Goal: Task Accomplishment & Management: Use online tool/utility

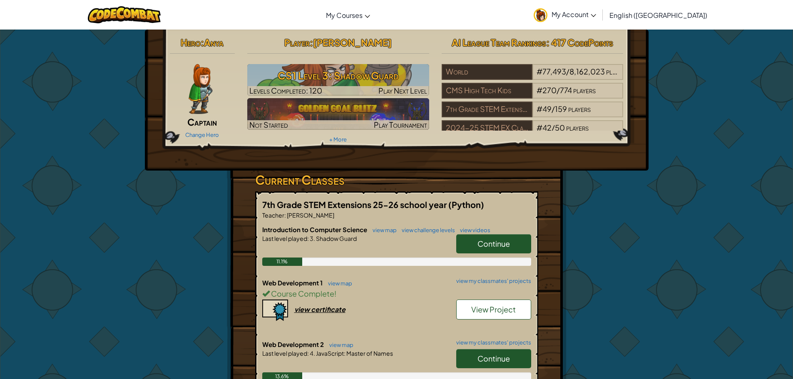
scroll to position [83, 0]
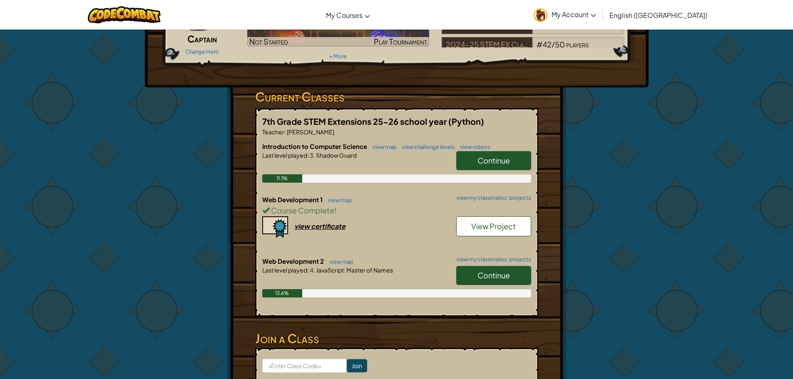
click at [486, 278] on span "Continue" at bounding box center [494, 276] width 32 height 10
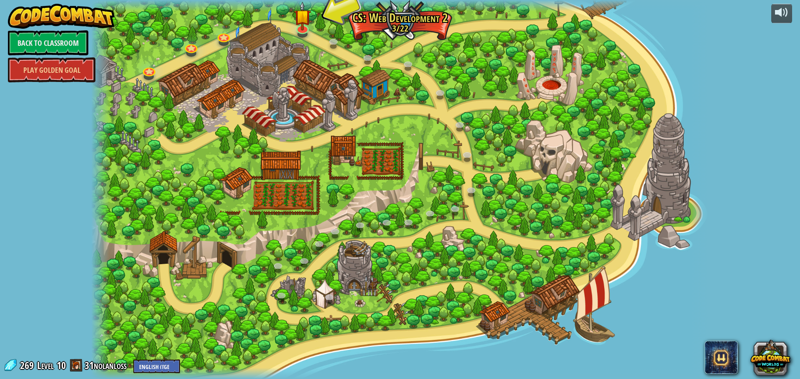
click at [304, 36] on div at bounding box center [302, 33] width 10 height 7
click at [299, 5] on img at bounding box center [302, 9] width 17 height 38
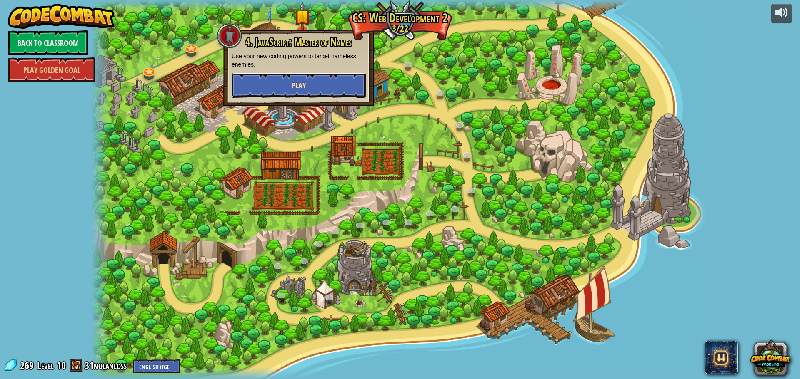
click at [277, 93] on button "Play" at bounding box center [299, 85] width 134 height 25
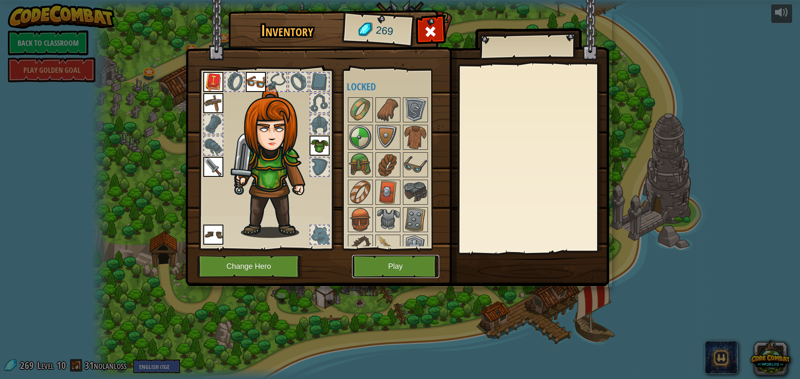
click at [389, 265] on button "Play" at bounding box center [395, 266] width 87 height 23
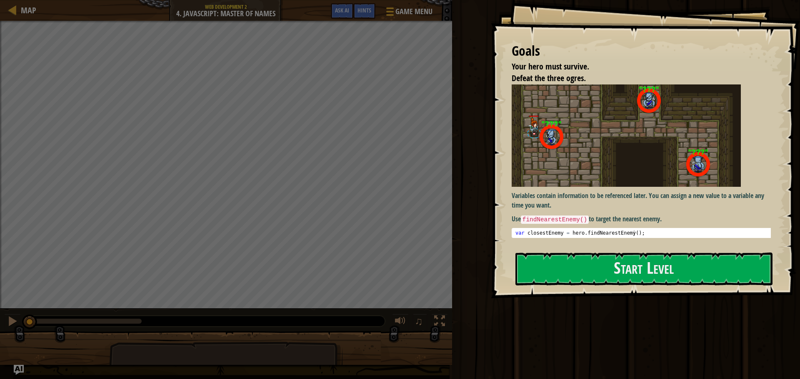
click at [597, 289] on div "Goals Your hero must survive. Defeat the three ogres. Variables contain informa…" at bounding box center [645, 149] width 309 height 299
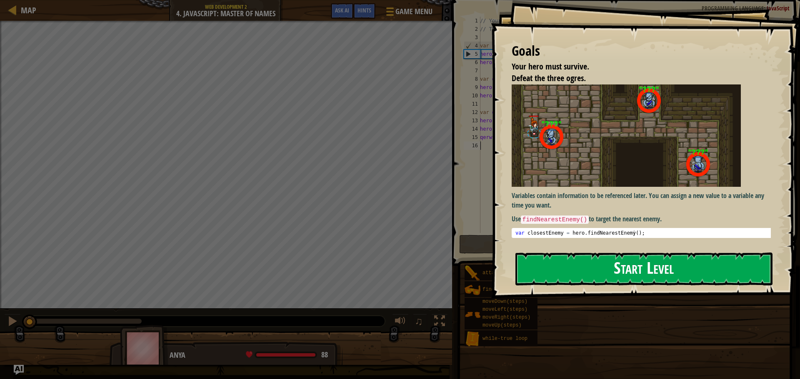
click at [581, 279] on button "Start Level" at bounding box center [643, 269] width 257 height 33
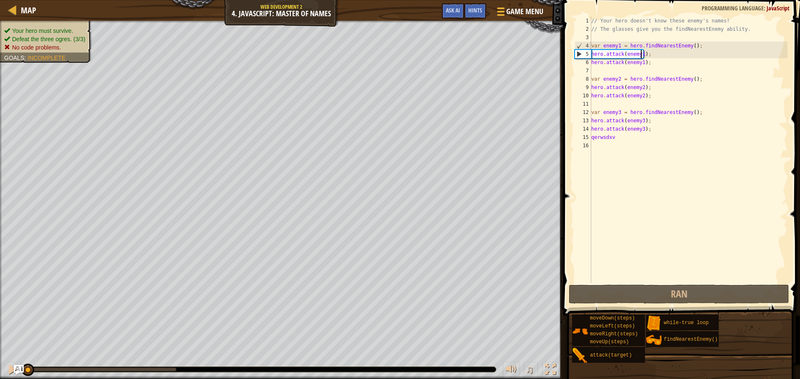
click at [639, 51] on div "// Your hero doesn't know these enemy's names! // The glasses give you the find…" at bounding box center [688, 158] width 198 height 283
type textarea "hero.attack(enemy1);"
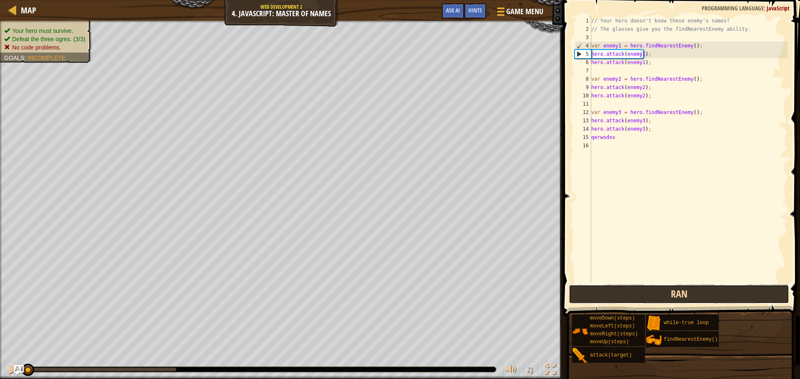
click at [576, 290] on button "Ran" at bounding box center [678, 294] width 220 height 19
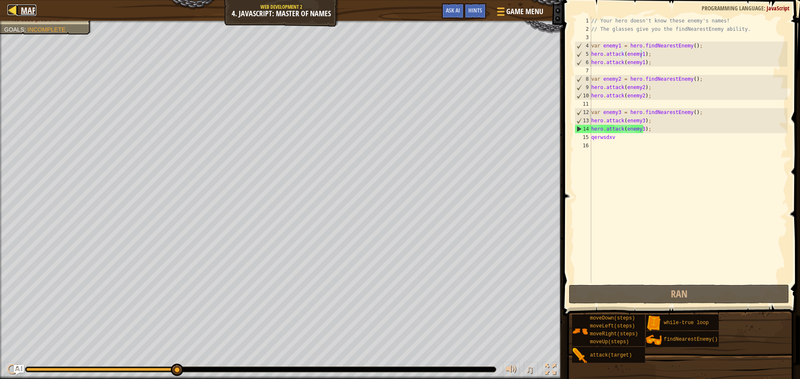
click at [11, 10] on div at bounding box center [12, 10] width 10 height 10
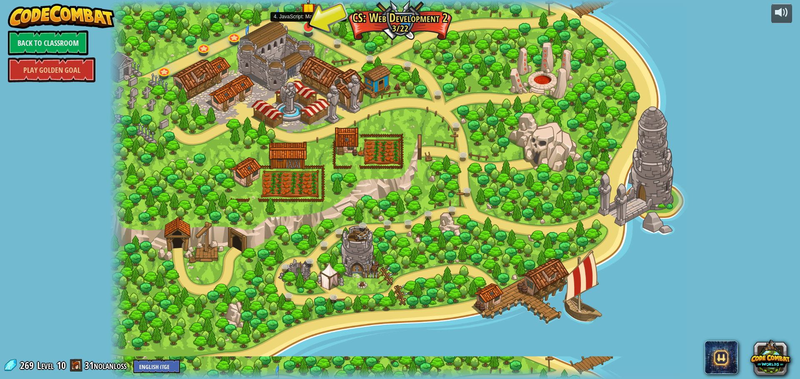
click at [304, 11] on img at bounding box center [308, 10] width 15 height 35
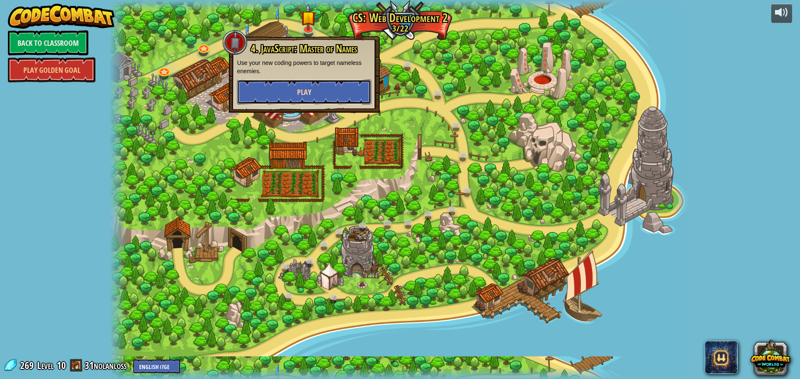
click at [284, 98] on button "Play" at bounding box center [304, 92] width 134 height 25
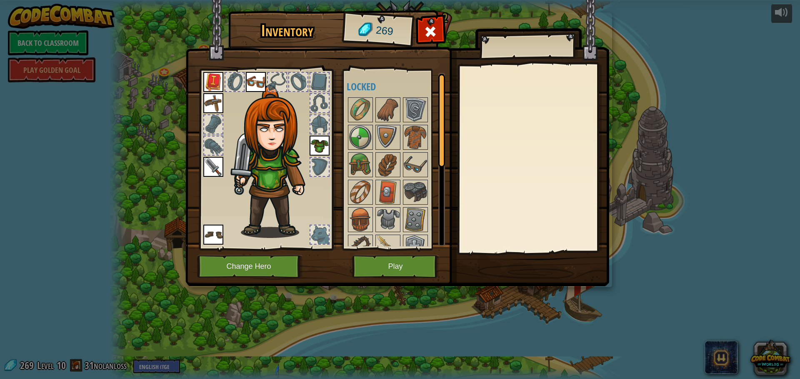
drag, startPoint x: 610, startPoint y: 144, endPoint x: 461, endPoint y: 122, distance: 150.4
click at [610, 144] on div "Inventory 269 Available Equip Equip (double-click to equip) Locked Equip Unequi…" at bounding box center [400, 149] width 424 height 275
click at [380, 261] on button "Play" at bounding box center [395, 266] width 87 height 23
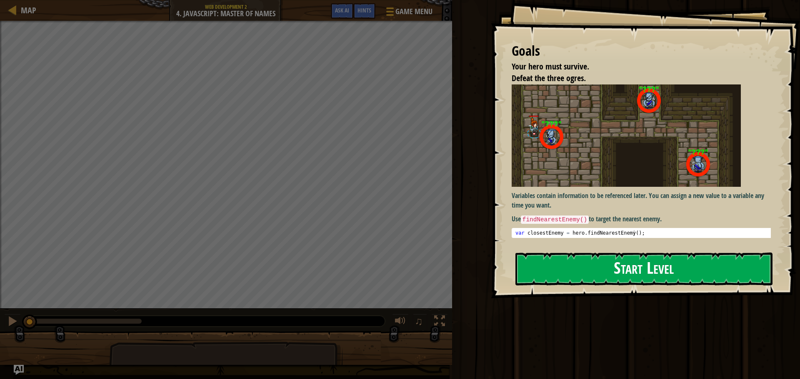
click at [587, 259] on button "Start Level" at bounding box center [643, 269] width 257 height 33
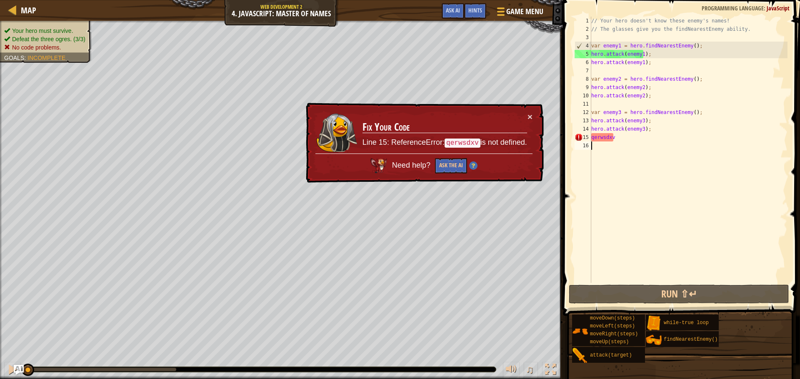
type textarea "0"
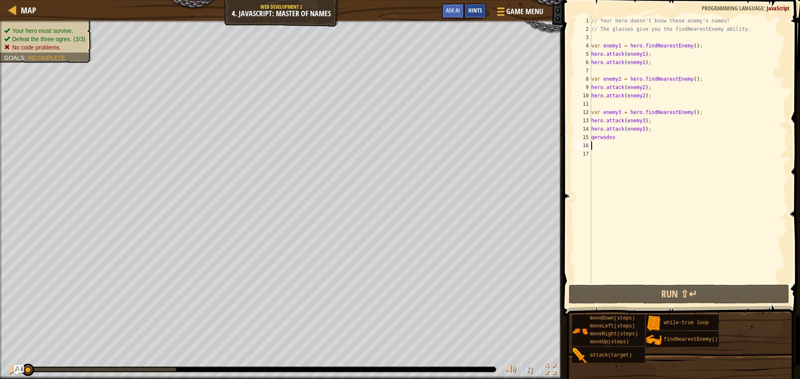
click at [469, 14] on div "Hints" at bounding box center [475, 10] width 22 height 15
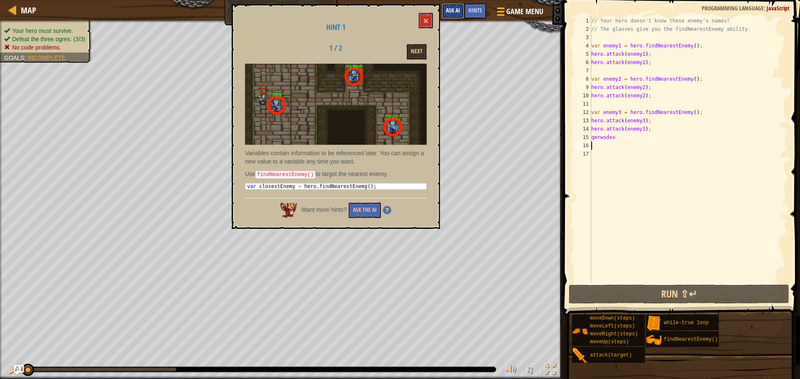
click at [442, 11] on button "Ask AI" at bounding box center [452, 10] width 22 height 15
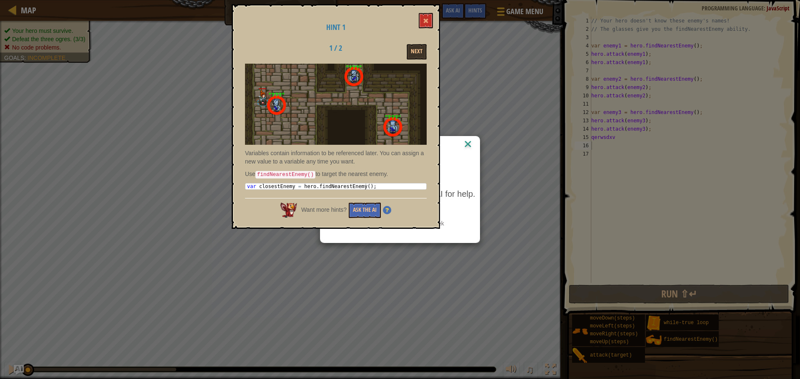
click at [482, 46] on div "AI Hint Need a hint? You can ask the AI for help. Ask the AI No AI Bot queries …" at bounding box center [400, 189] width 800 height 379
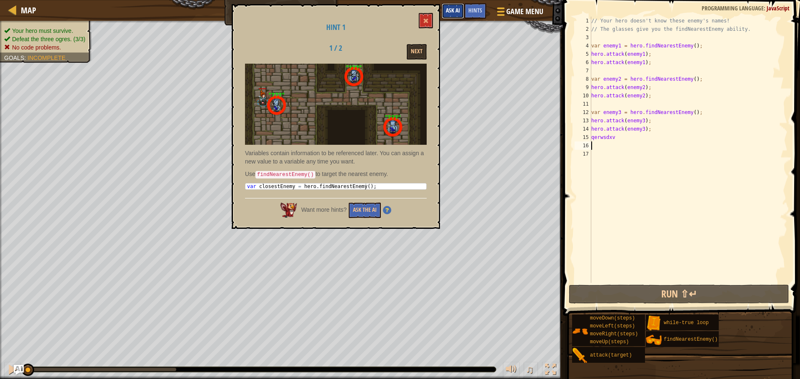
click at [463, 11] on button "Ask AI" at bounding box center [452, 10] width 22 height 15
click at [0, 0] on div "AI Hint Need a hint? You can ask the AI for help. Ask the AI" at bounding box center [0, 0] width 0 height 0
click at [475, 11] on span "Hints" at bounding box center [475, 10] width 14 height 8
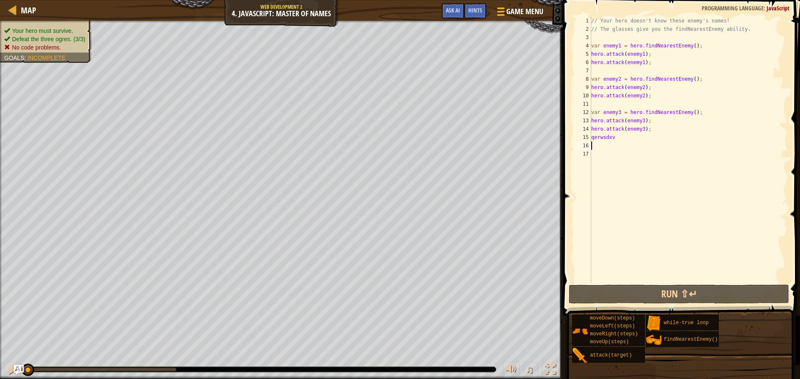
click at [475, 11] on span "Hints" at bounding box center [475, 10] width 14 height 8
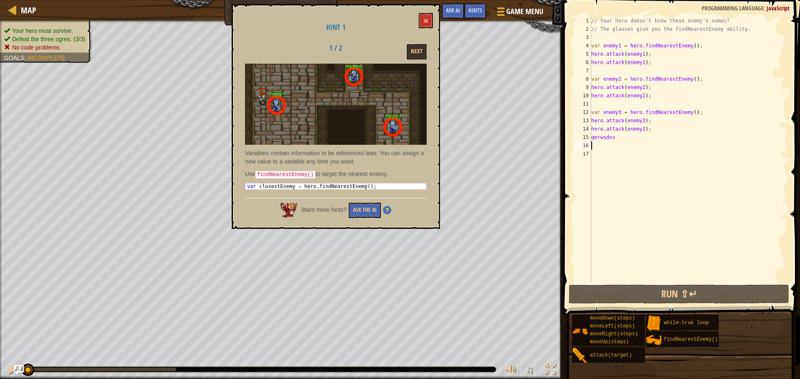
click at [413, 61] on div "Hint 1 1 / 2 Next Variables contain information to be referenced later. You can…" at bounding box center [336, 116] width 208 height 225
click at [417, 50] on button "Next" at bounding box center [416, 51] width 20 height 15
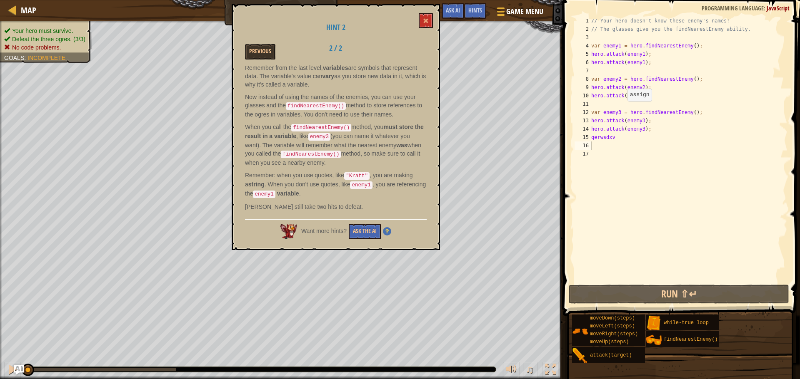
drag, startPoint x: 623, startPoint y: 110, endPoint x: 297, endPoint y: 242, distance: 351.7
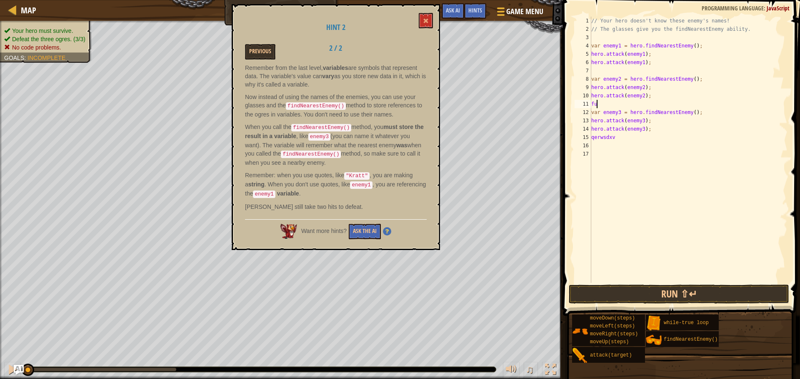
type textarea "f"
type textarea "hero.attack(enemy2);"
click at [428, 25] on button at bounding box center [426, 20] width 14 height 15
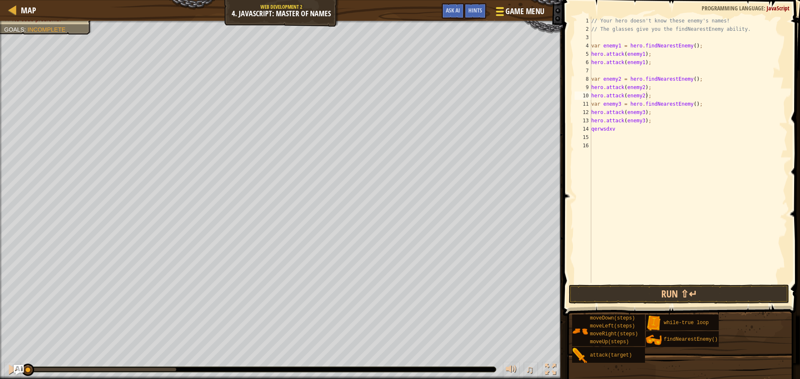
click at [527, 19] on button "Game Menu" at bounding box center [518, 13] width 61 height 20
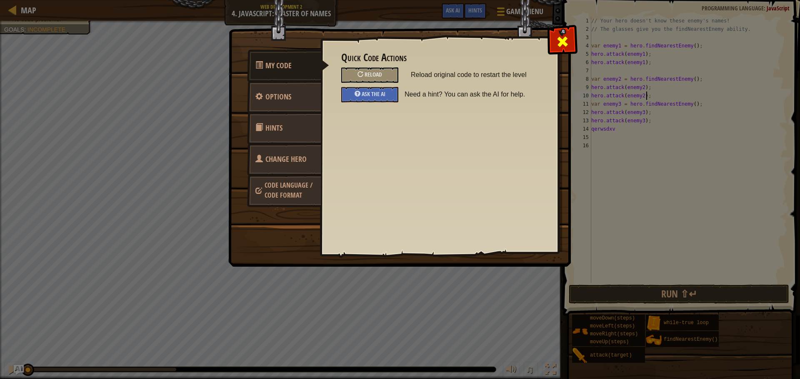
click at [551, 42] on div at bounding box center [562, 40] width 26 height 26
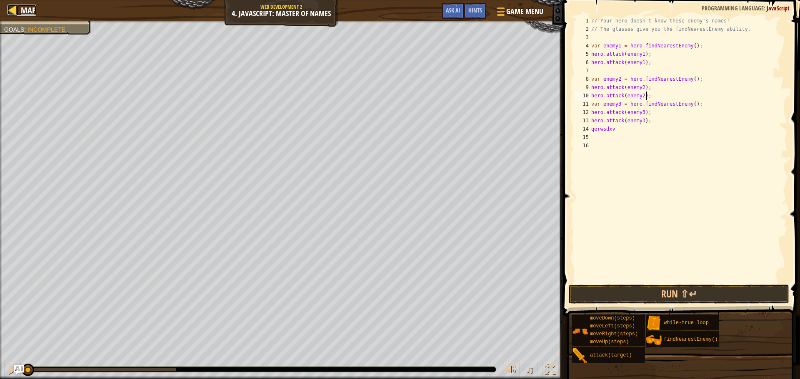
click at [22, 14] on span "Map" at bounding box center [28, 10] width 15 height 11
